Goal: Information Seeking & Learning: Learn about a topic

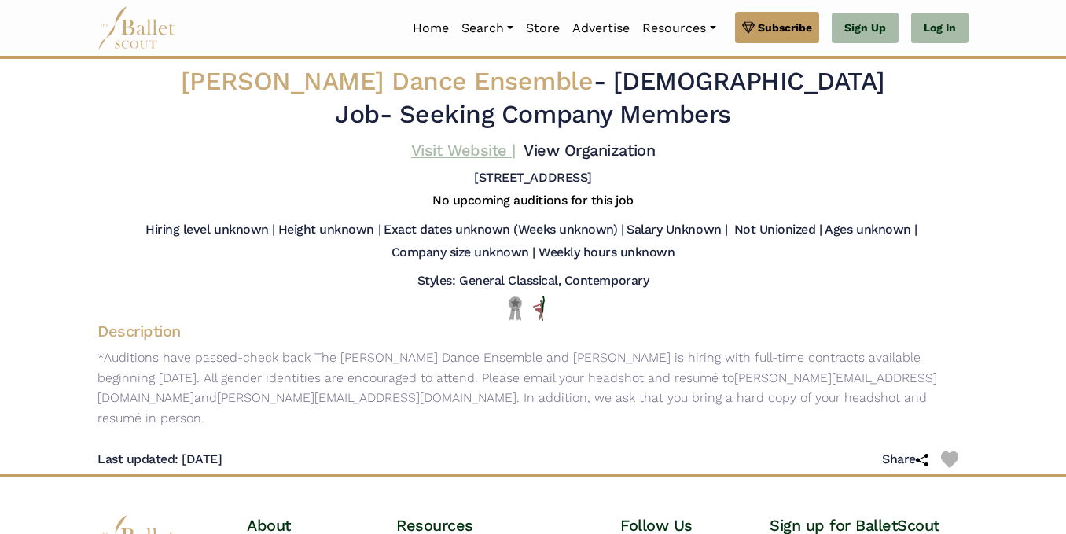
click at [488, 151] on link "Visit Website |" at bounding box center [463, 150] width 105 height 19
click at [406, 31] on link "Home" at bounding box center [430, 28] width 49 height 33
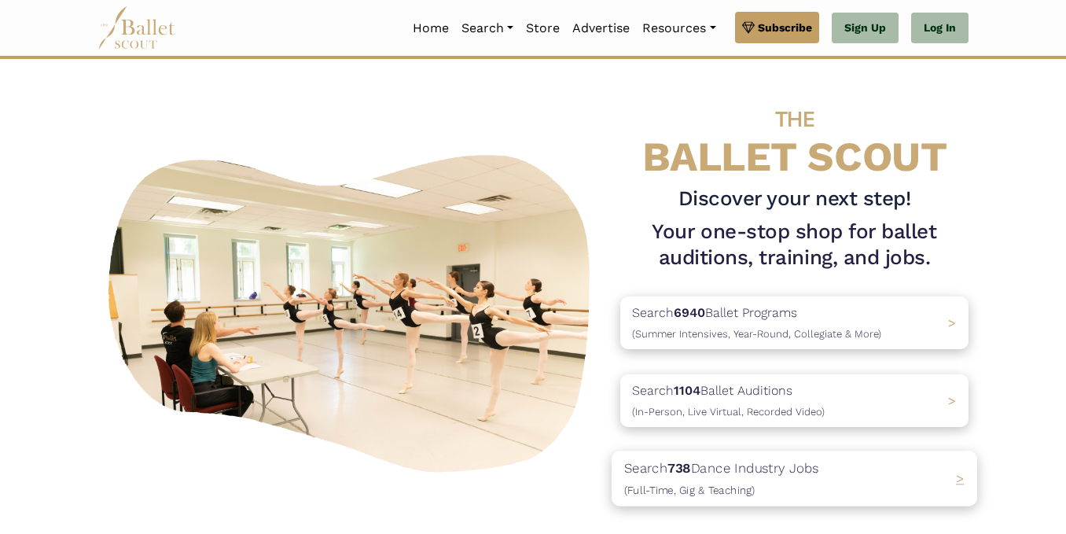
click at [960, 488] on div "Search 738 Dance Industry Jobs (Full-Time, Gig & Teaching) >" at bounding box center [793, 477] width 365 height 55
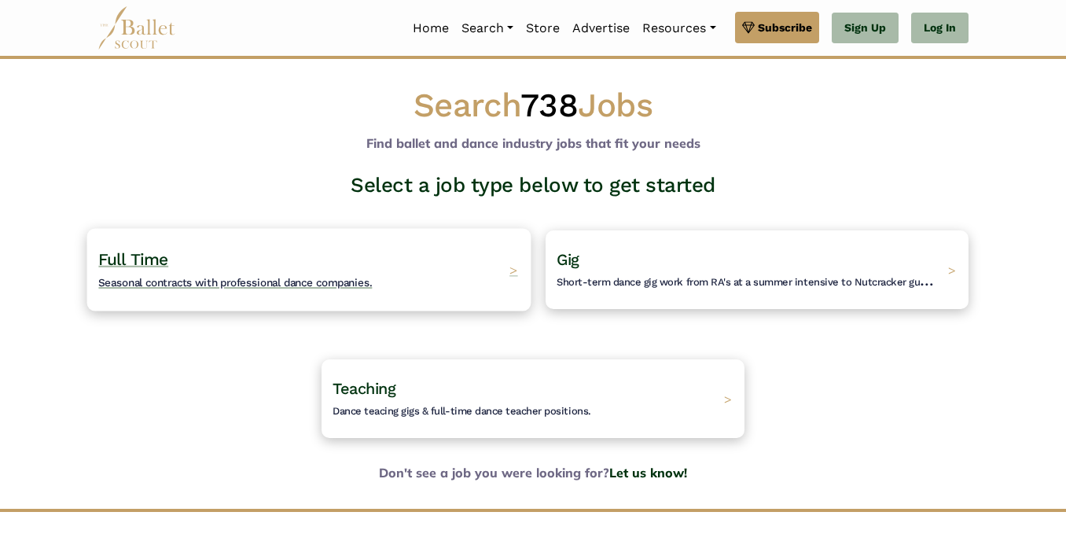
click at [497, 260] on div "Full Time Seasonal contracts with professional dance companies. >" at bounding box center [309, 269] width 444 height 83
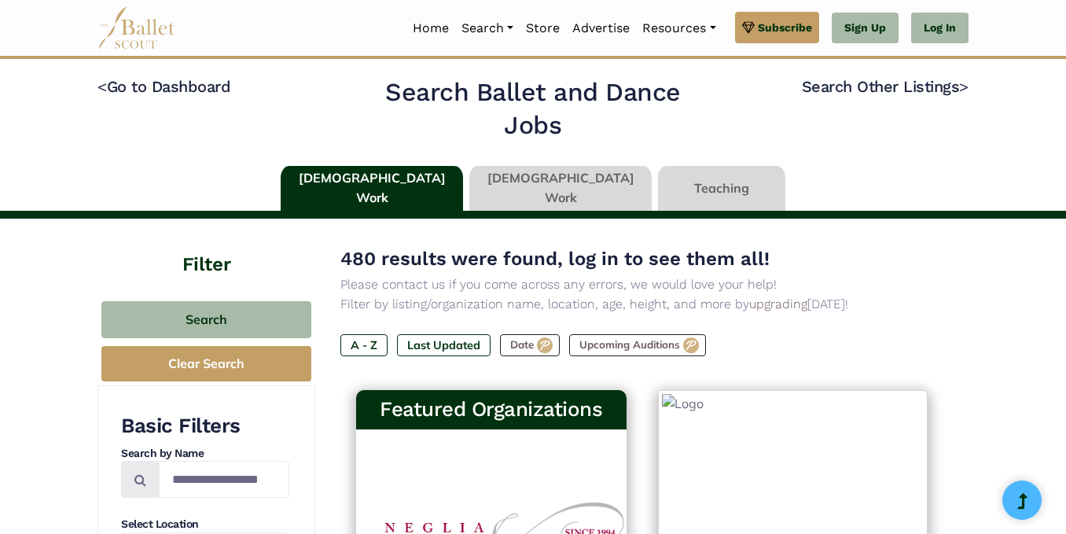
type input "******"
type input "*****"
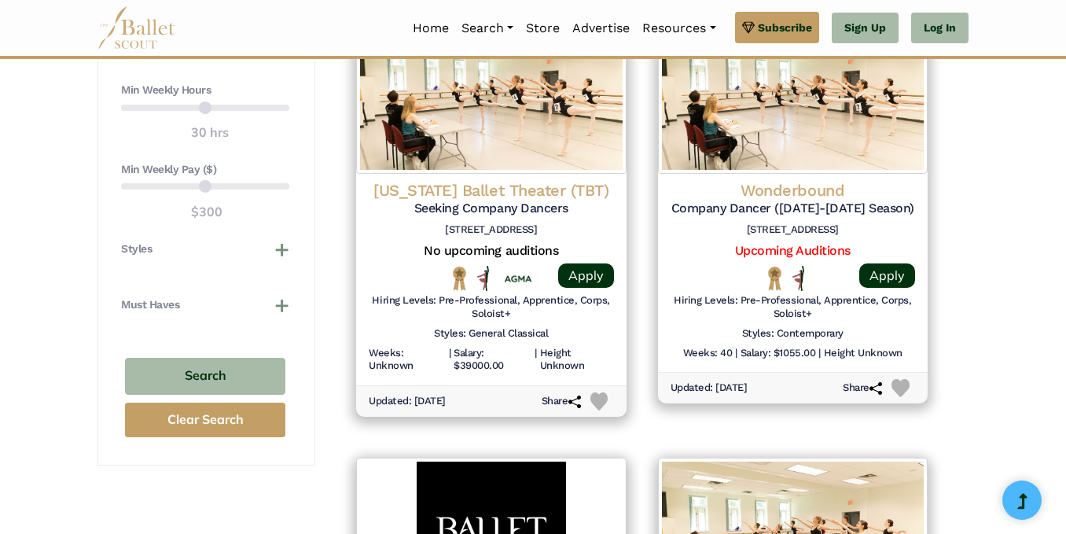
scroll to position [1263, 0]
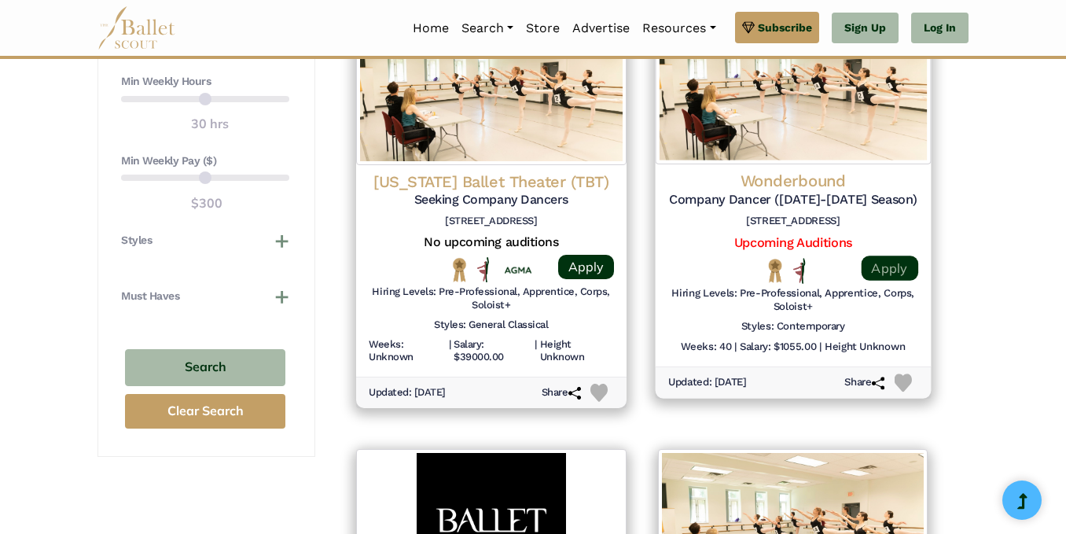
click at [890, 263] on link "Apply" at bounding box center [888, 267] width 57 height 25
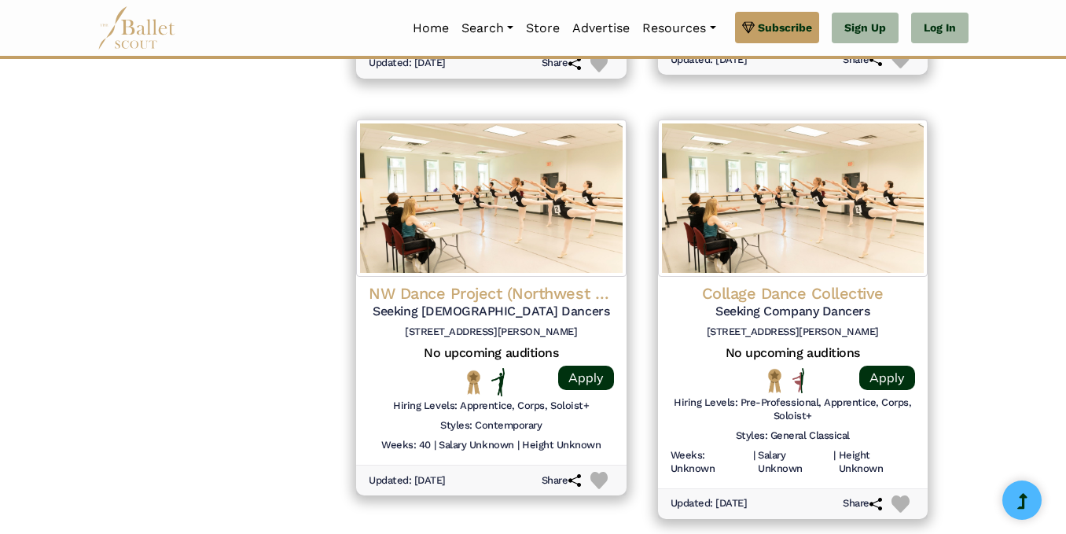
scroll to position [2038, 0]
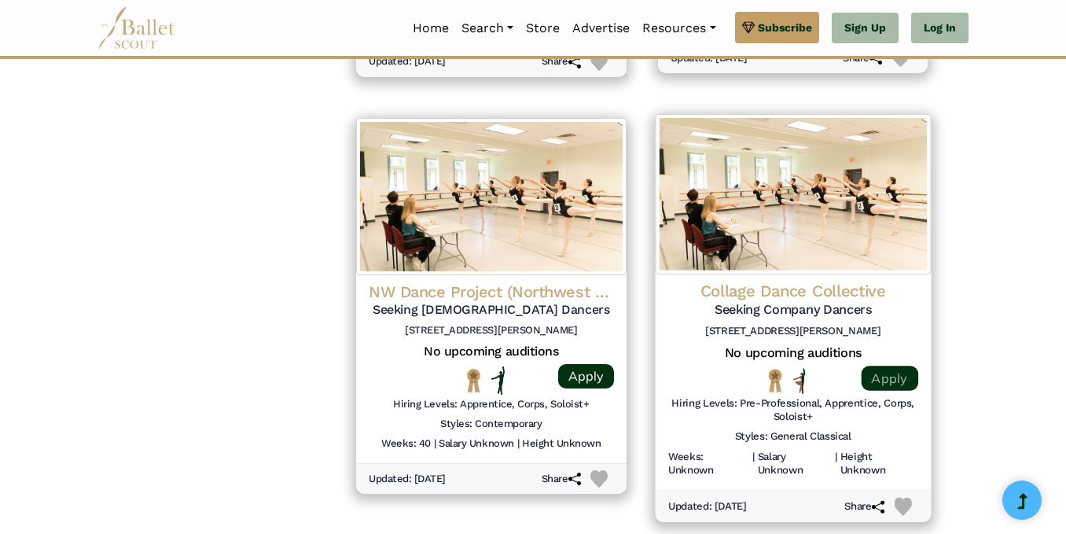
click at [897, 375] on link "Apply" at bounding box center [888, 377] width 57 height 25
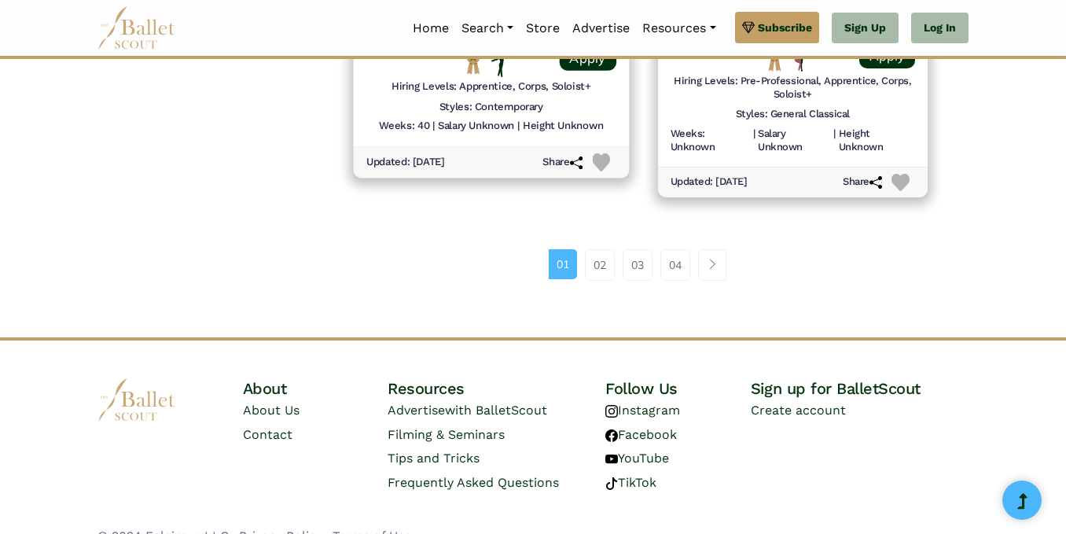
scroll to position [2382, 0]
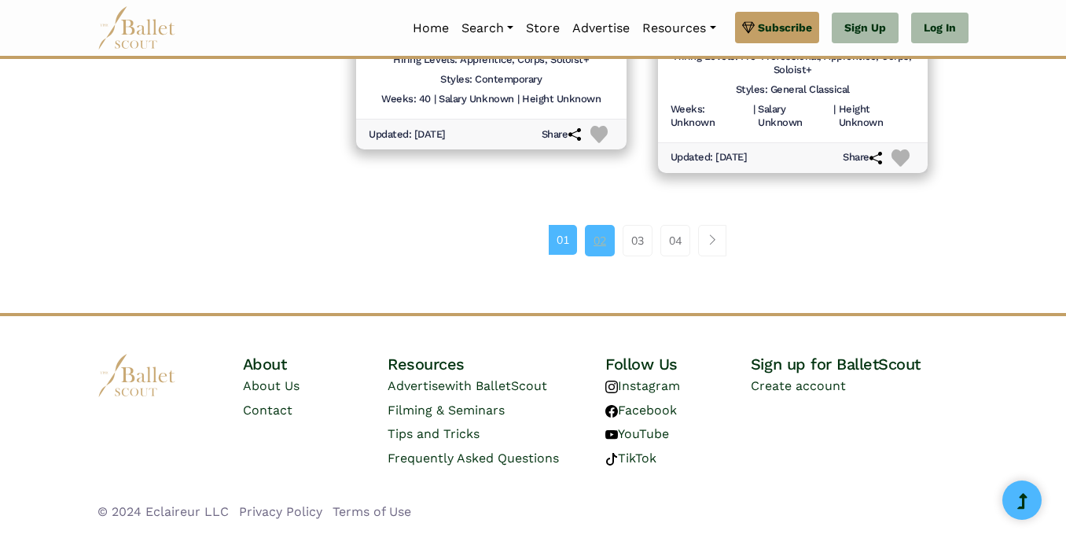
click at [604, 243] on link "02" at bounding box center [600, 240] width 30 height 31
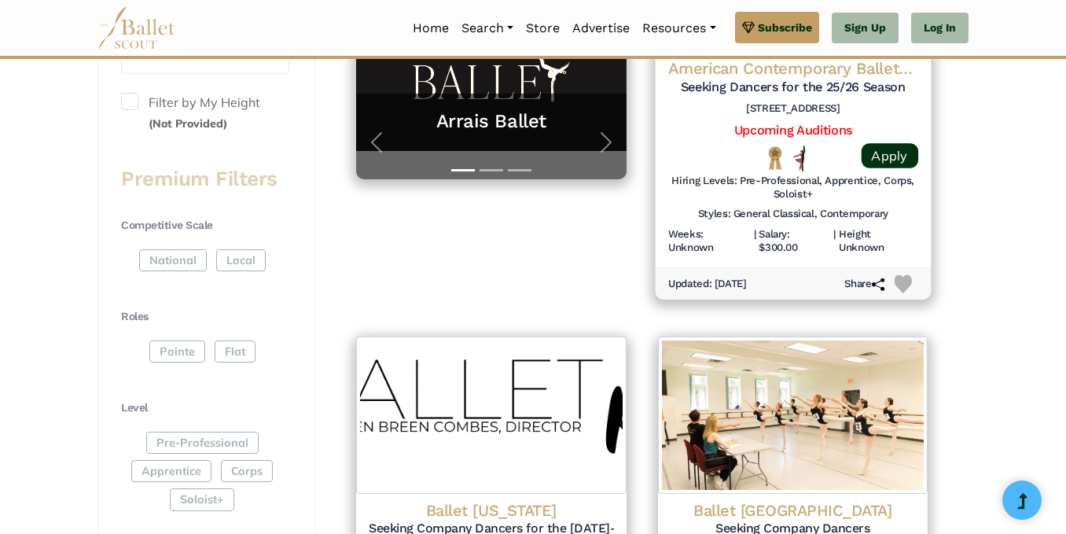
scroll to position [495, 0]
click at [893, 149] on link "Apply" at bounding box center [888, 154] width 57 height 25
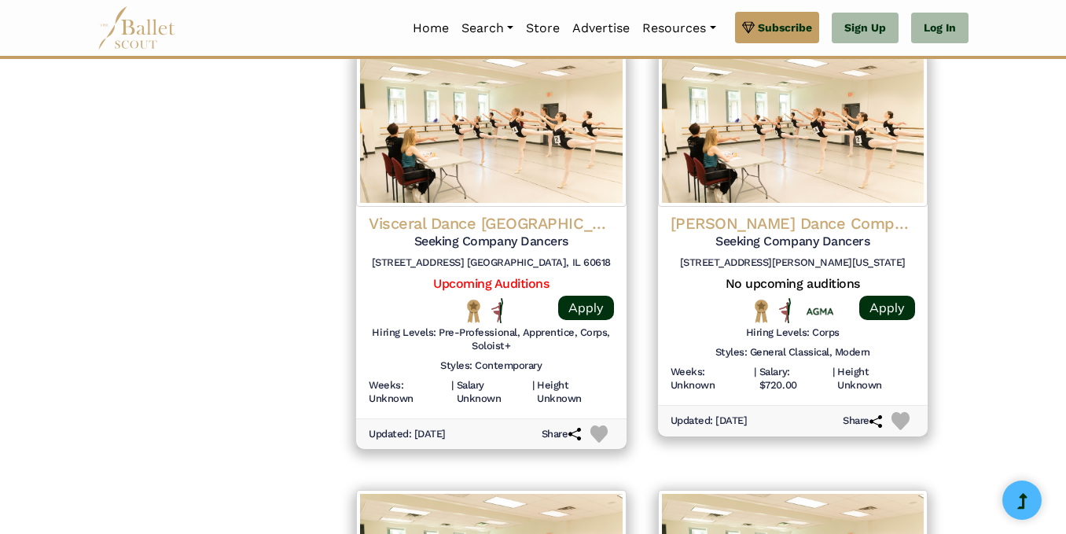
scroll to position [1663, 0]
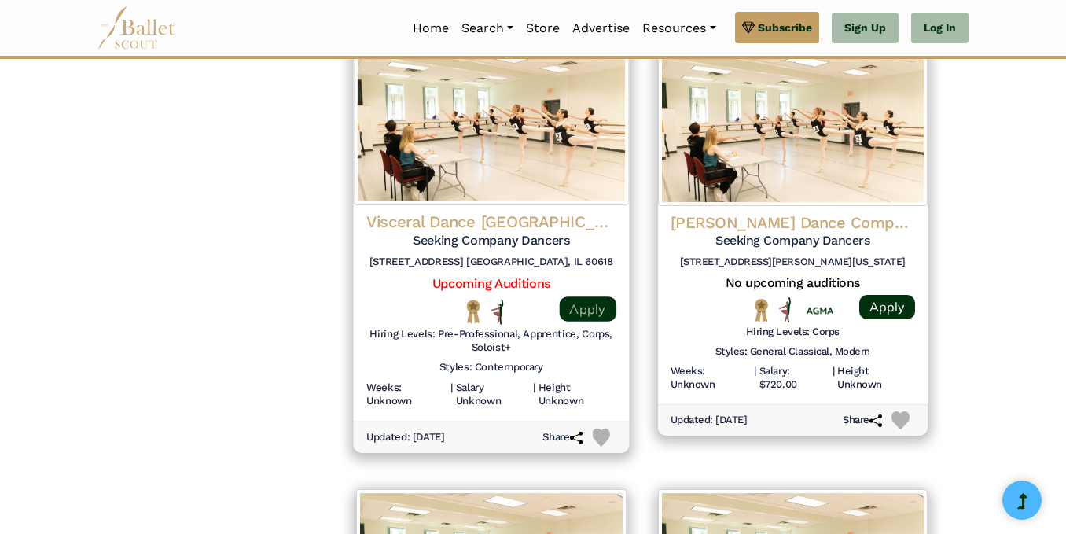
click at [573, 304] on link "Apply" at bounding box center [587, 308] width 57 height 25
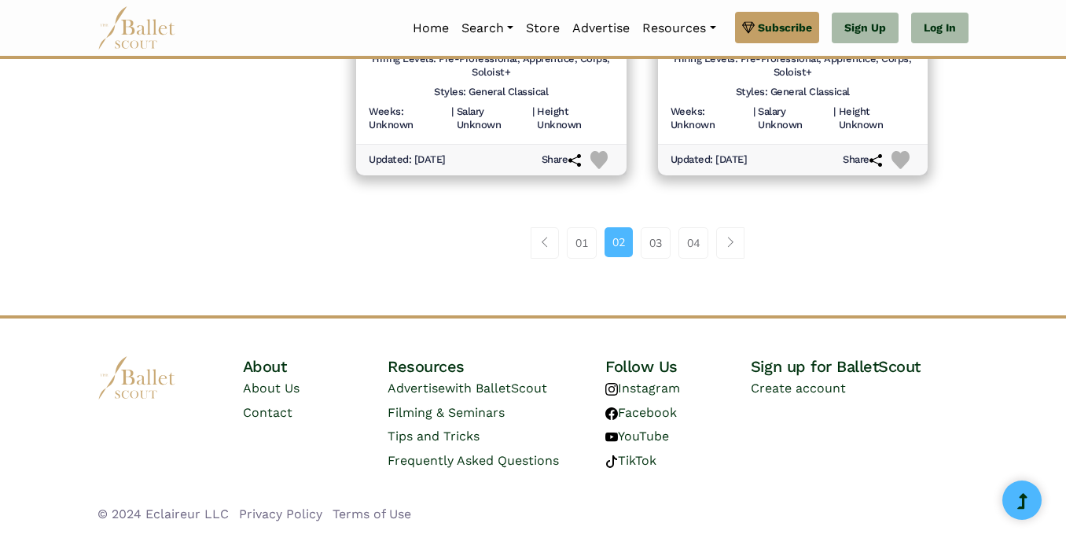
scroll to position [2379, 0]
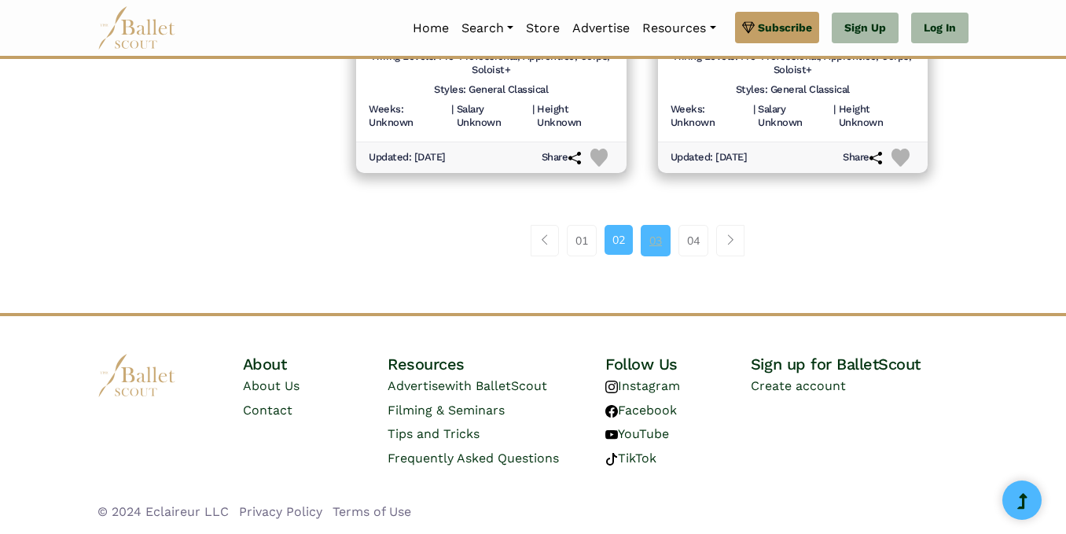
click at [655, 233] on link "03" at bounding box center [655, 240] width 30 height 31
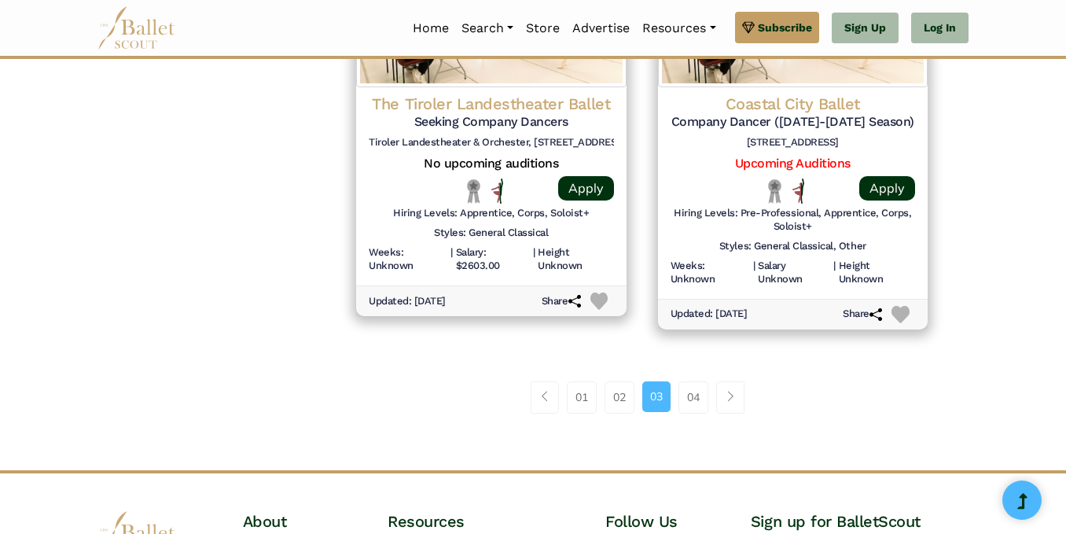
scroll to position [2352, 0]
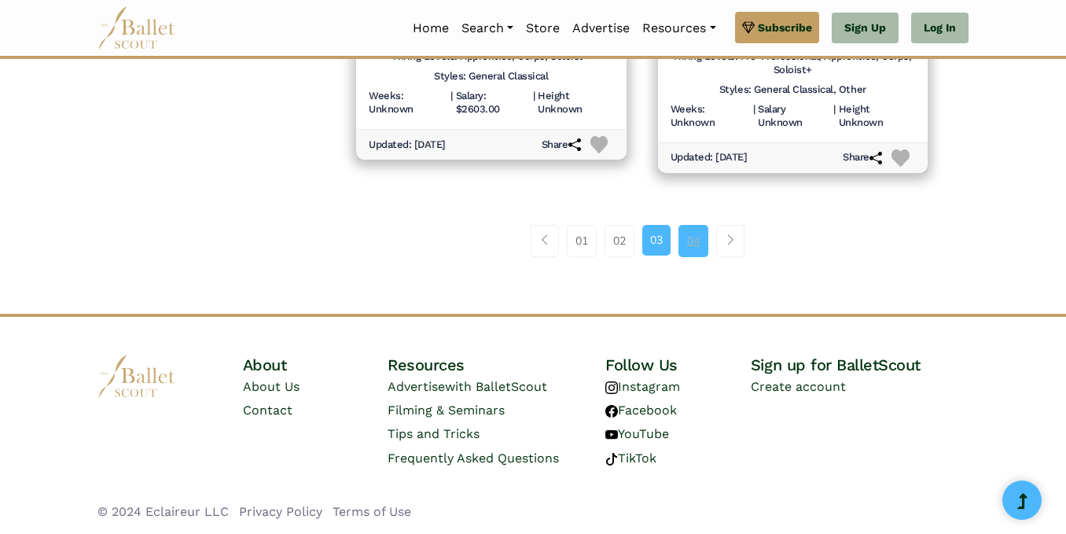
click at [692, 240] on link "04" at bounding box center [693, 240] width 30 height 31
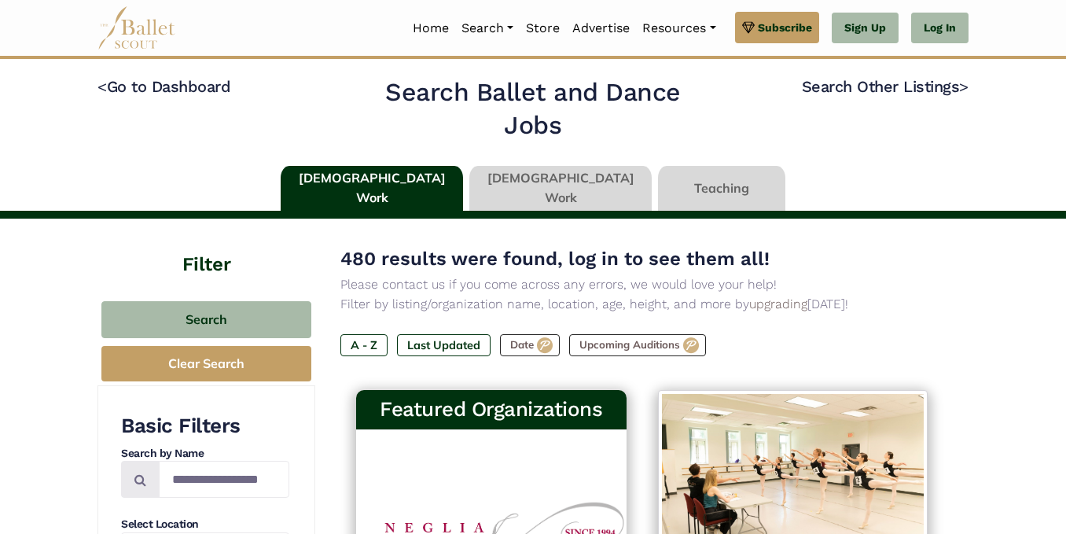
click at [506, 171] on link at bounding box center [560, 188] width 182 height 45
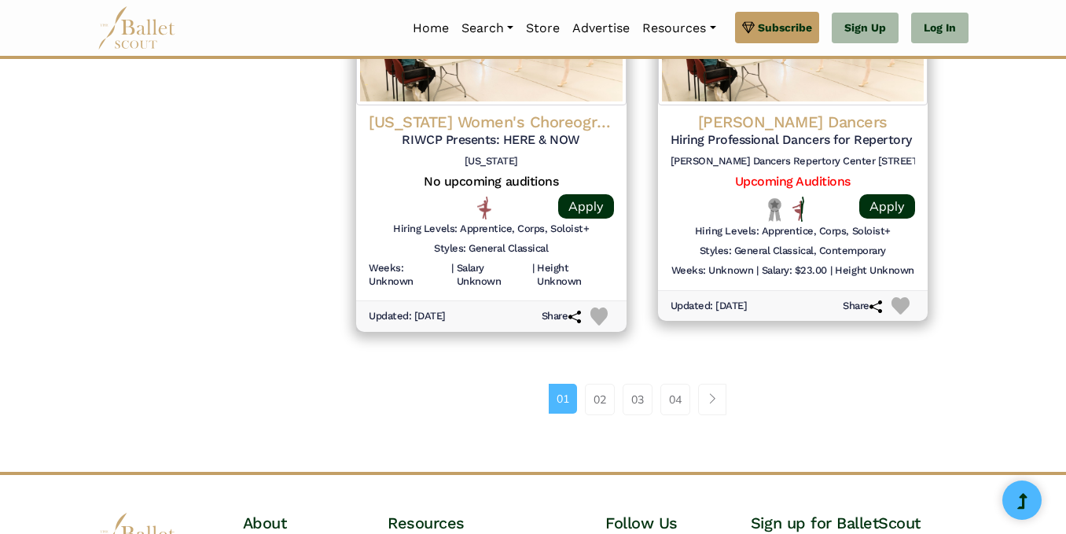
scroll to position [2182, 0]
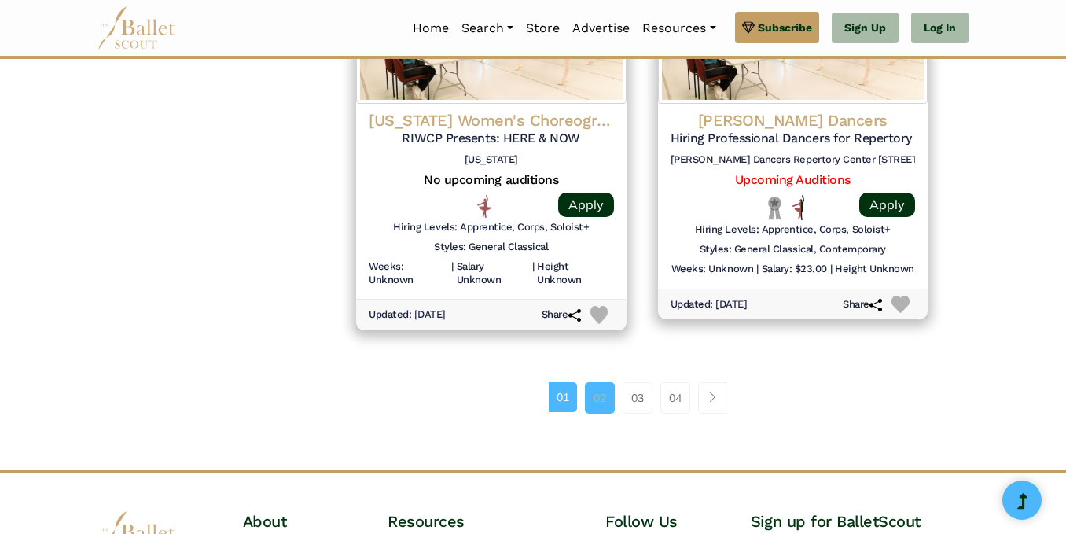
click at [605, 402] on link "02" at bounding box center [600, 397] width 30 height 31
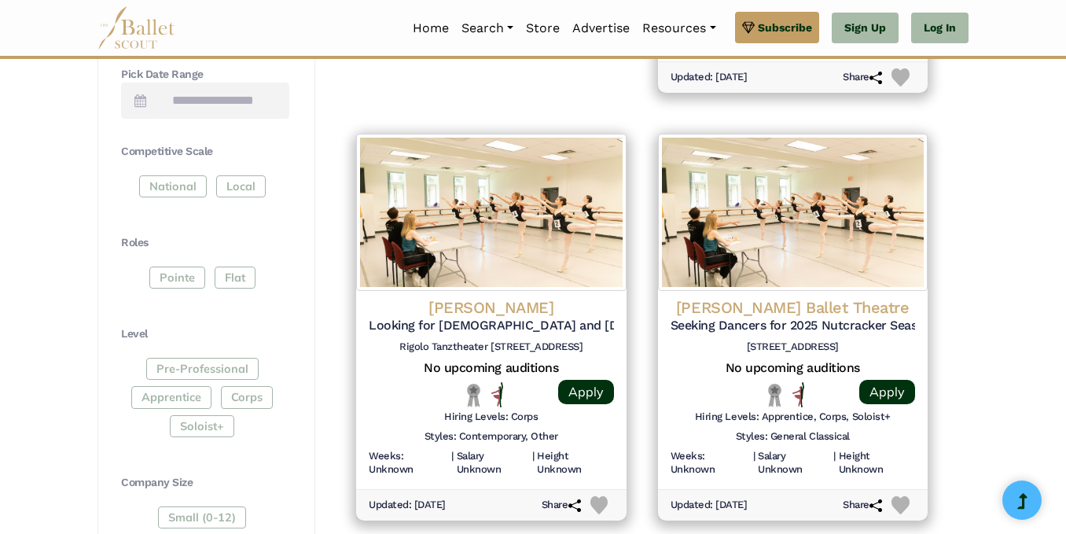
scroll to position [672, 0]
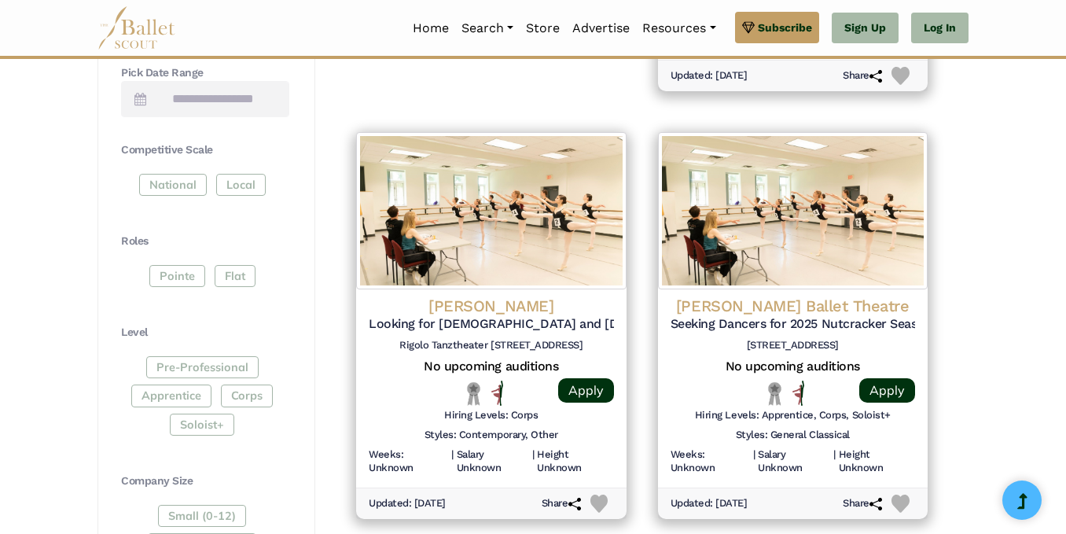
click at [243, 280] on div "Pointe Flat" at bounding box center [205, 279] width 168 height 28
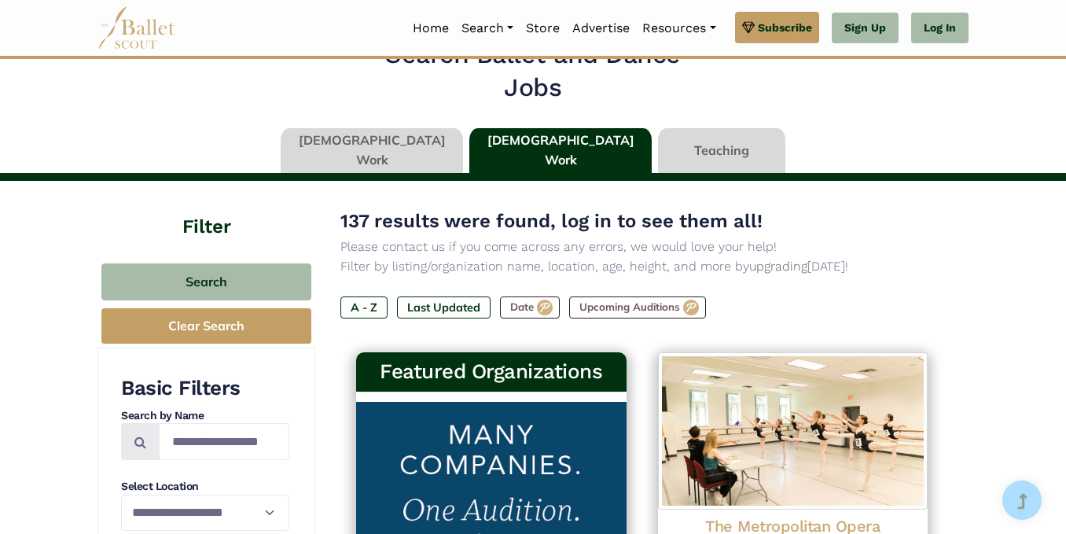
scroll to position [9, 0]
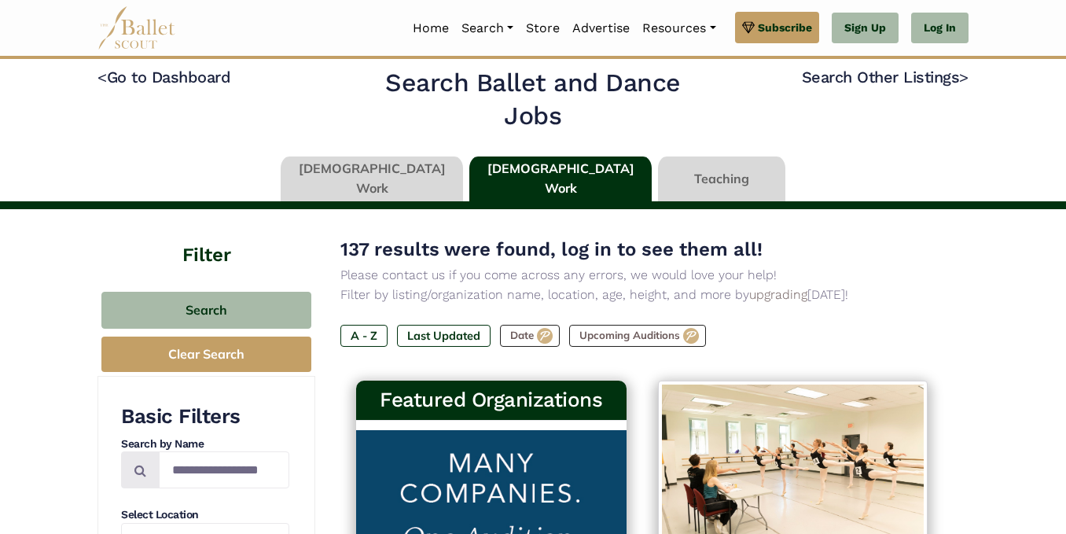
click at [400, 193] on link at bounding box center [372, 178] width 182 height 45
